Goal: Information Seeking & Learning: Learn about a topic

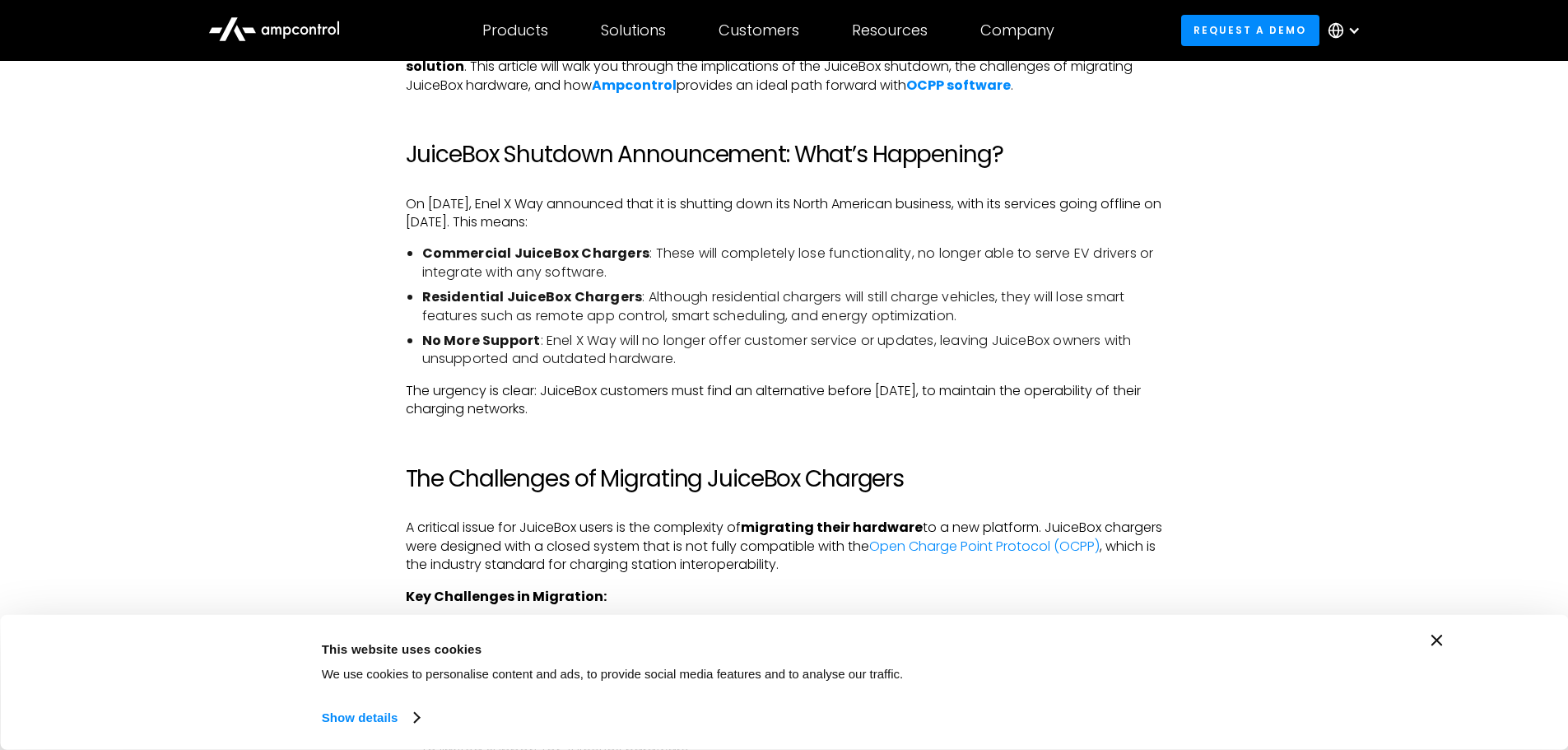
scroll to position [988, 0]
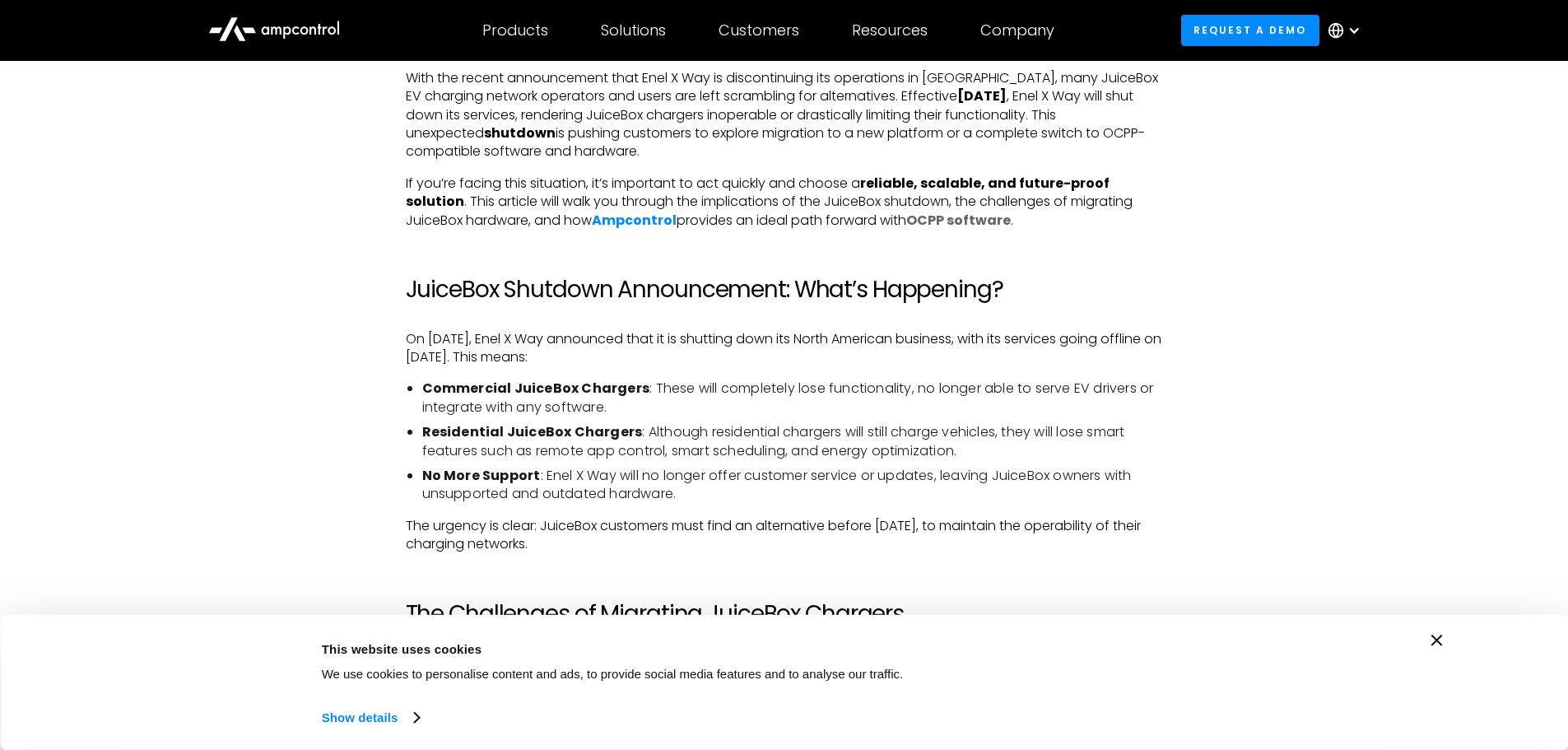
click at [944, 218] on strong "OCPP software" at bounding box center [959, 220] width 105 height 19
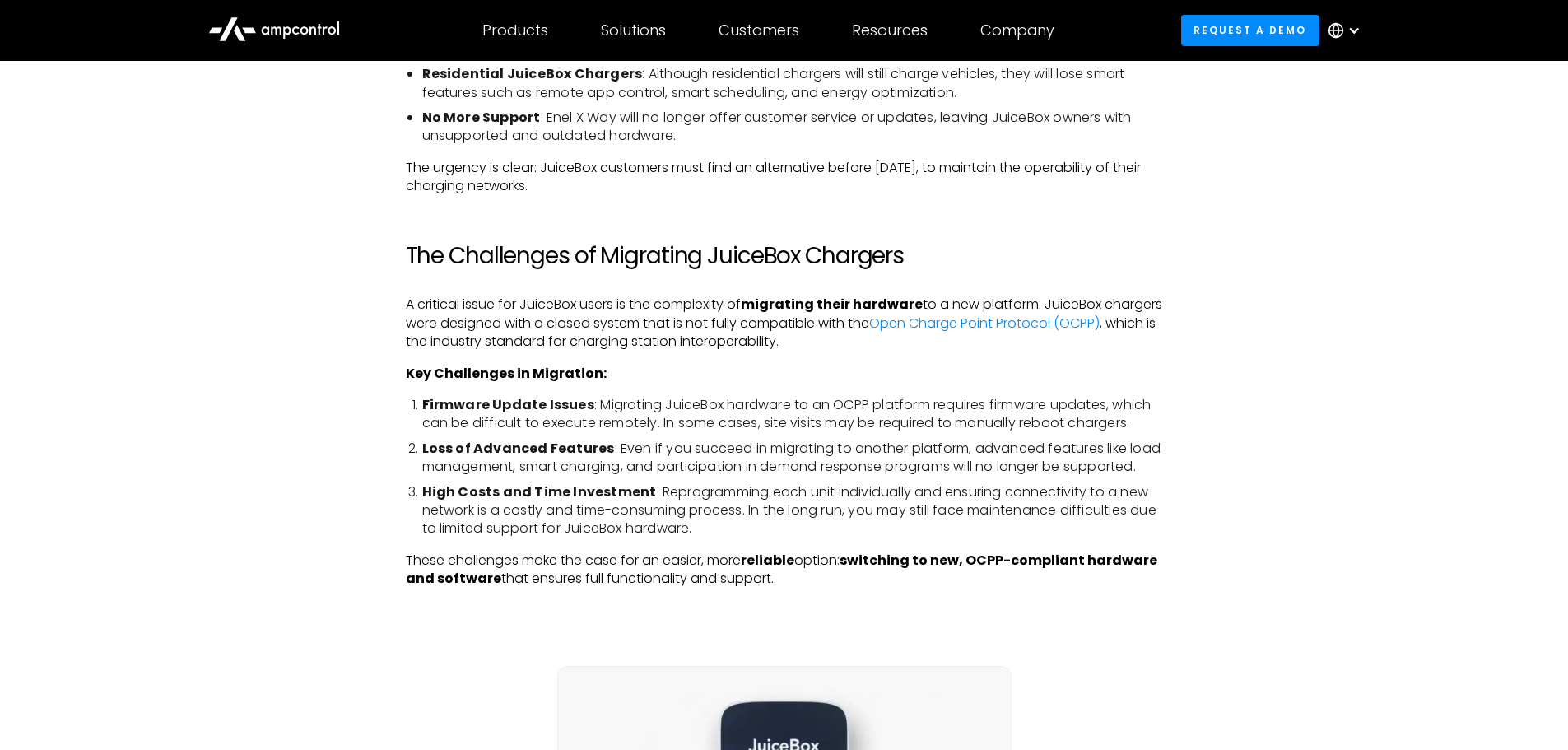
scroll to position [1400, 0]
